Goal: Check status: Check status

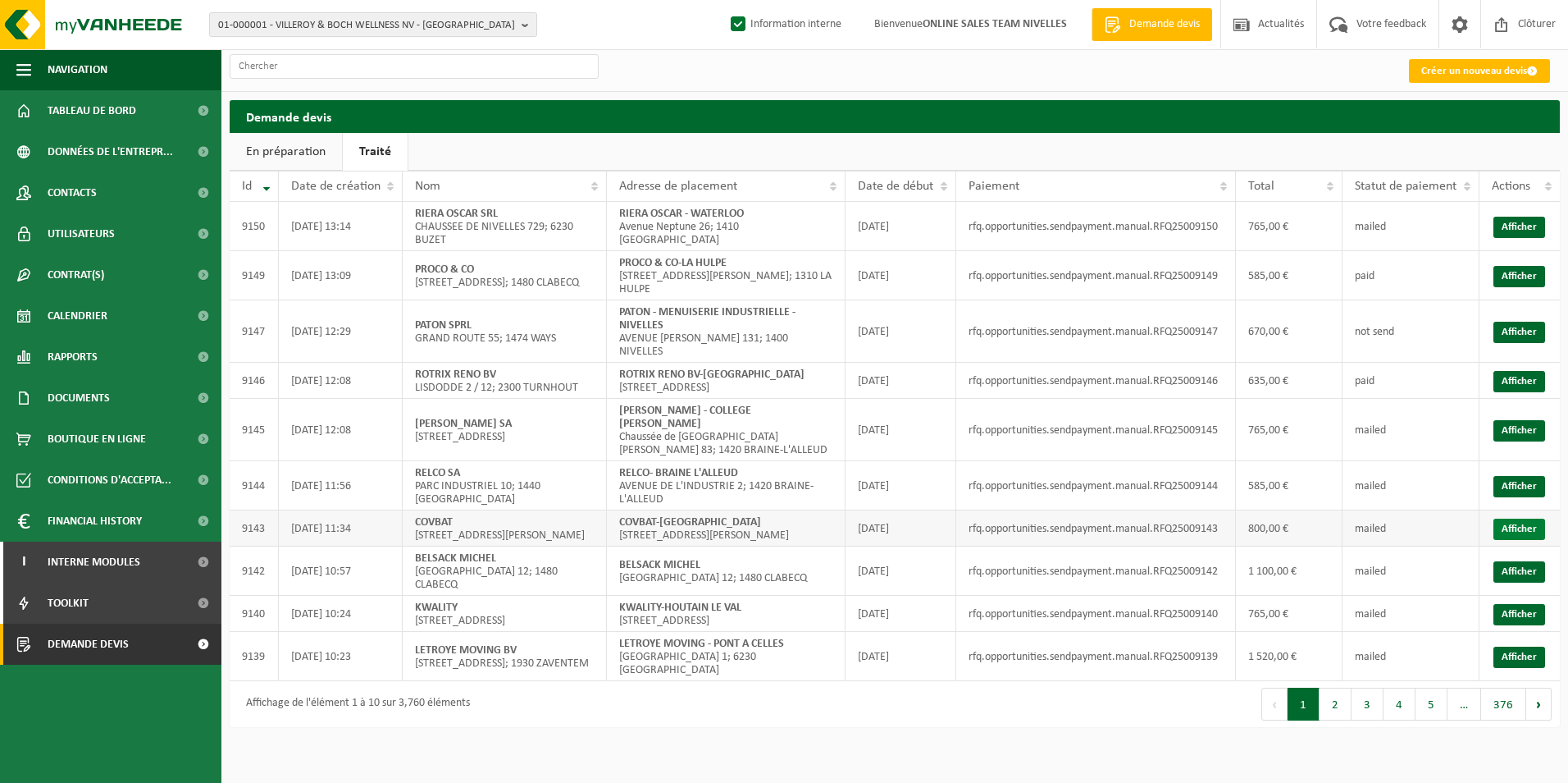
click at [1508, 540] on link "Afficher" at bounding box center [1519, 529] width 52 height 22
click at [1507, 497] on link "Afficher" at bounding box center [1519, 486] width 52 height 22
click at [1519, 440] on link "Afficher" at bounding box center [1519, 430] width 52 height 22
click at [1517, 385] on link "Afficher" at bounding box center [1519, 381] width 52 height 22
click at [1514, 271] on link "Afficher" at bounding box center [1519, 276] width 52 height 22
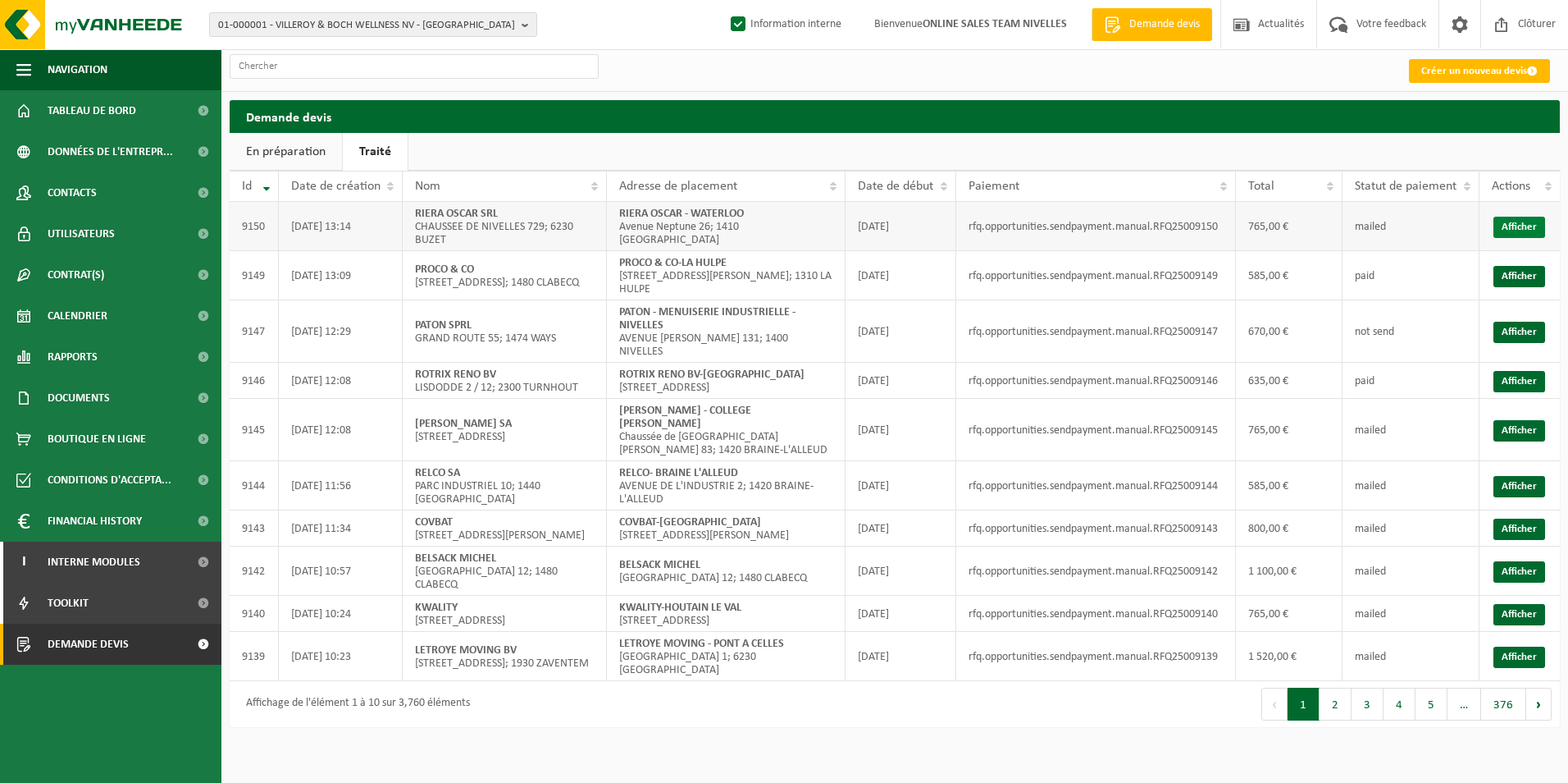
click at [1514, 227] on link "Afficher" at bounding box center [1519, 227] width 52 height 22
